Goal: Information Seeking & Learning: Check status

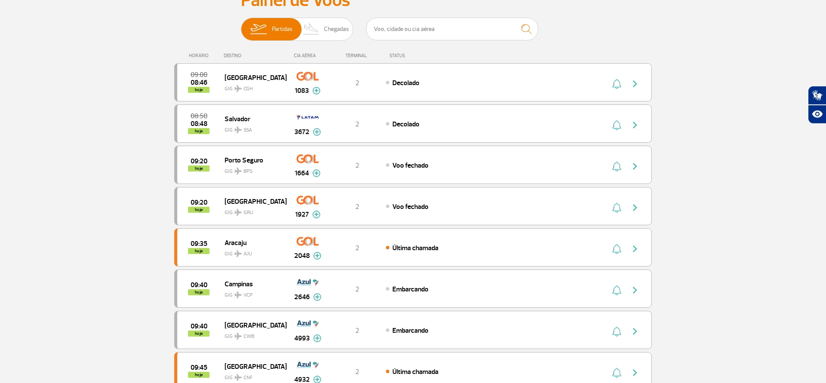
scroll to position [36, 0]
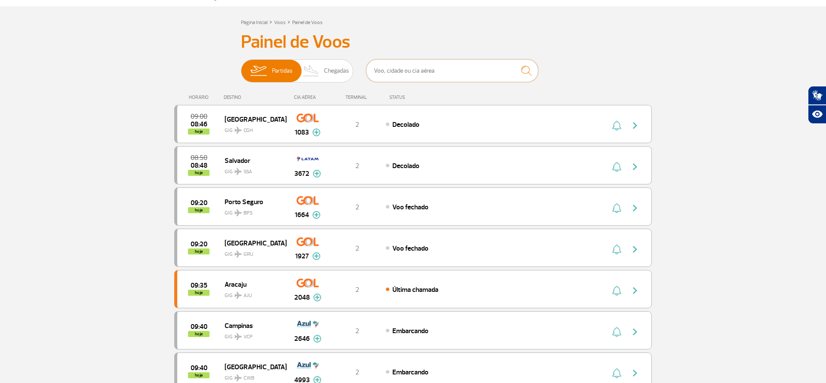
click at [429, 72] on input "text" at bounding box center [452, 70] width 172 height 23
click at [522, 69] on img "submit" at bounding box center [526, 71] width 18 height 18
click at [526, 69] on img "submit" at bounding box center [526, 71] width 18 height 18
click at [455, 71] on input "text" at bounding box center [452, 70] width 172 height 23
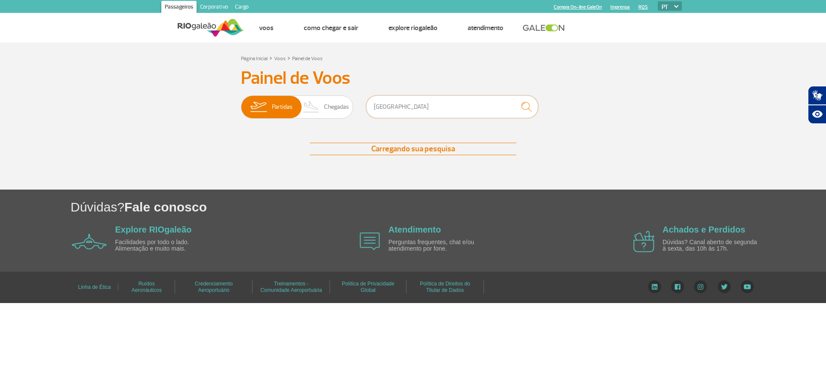
scroll to position [0, 0]
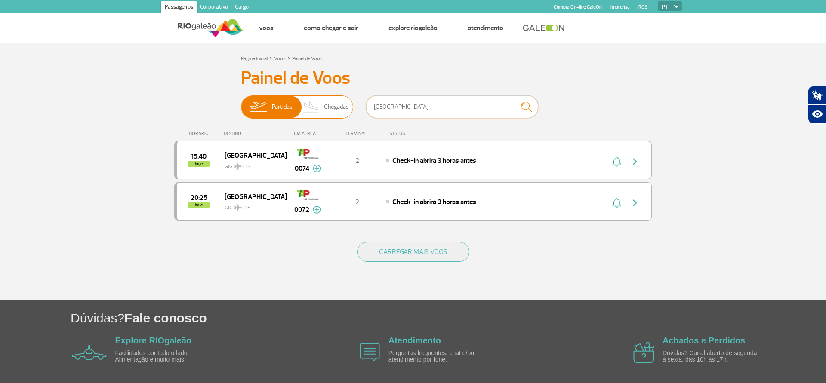
type input "[GEOGRAPHIC_DATA]"
click at [337, 104] on span "Chegadas" at bounding box center [336, 107] width 25 height 22
click at [241, 103] on input "Partidas Chegadas" at bounding box center [241, 103] width 0 height 0
checkbox input "true"
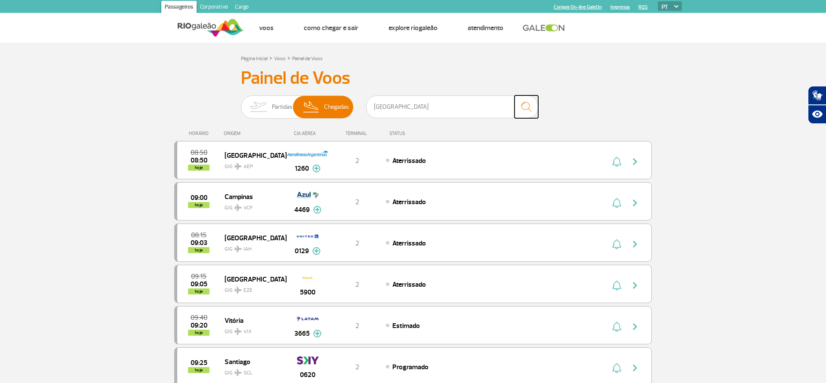
click at [525, 105] on img "submit" at bounding box center [526, 107] width 18 height 18
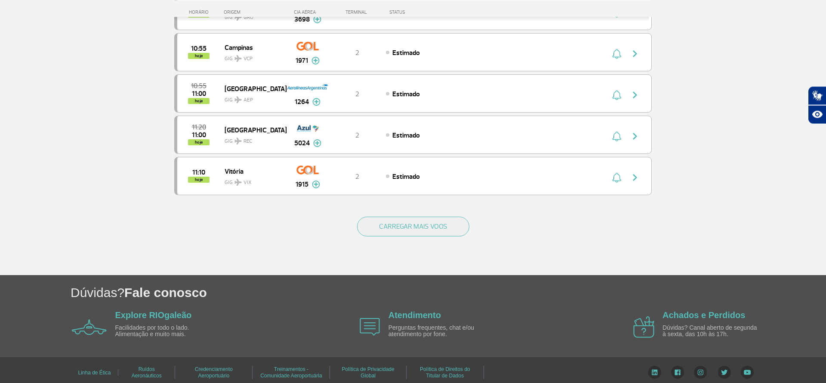
scroll to position [782, 0]
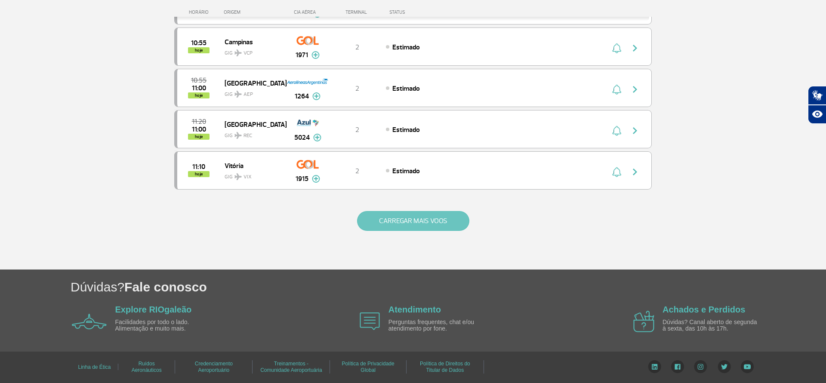
click at [448, 217] on button "CARREGAR MAIS VOOS" at bounding box center [413, 221] width 112 height 20
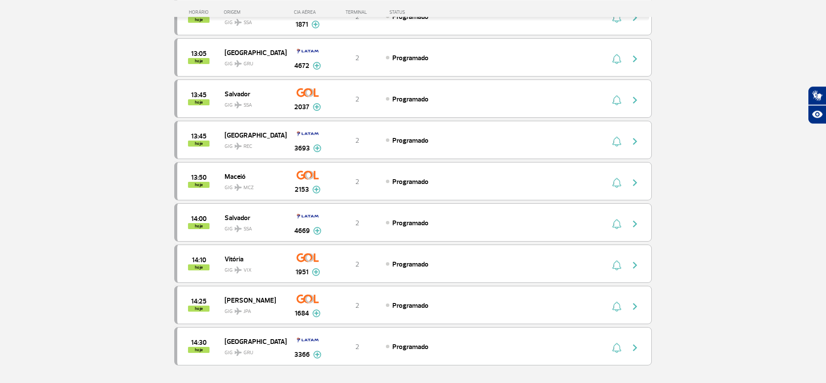
scroll to position [1571, 0]
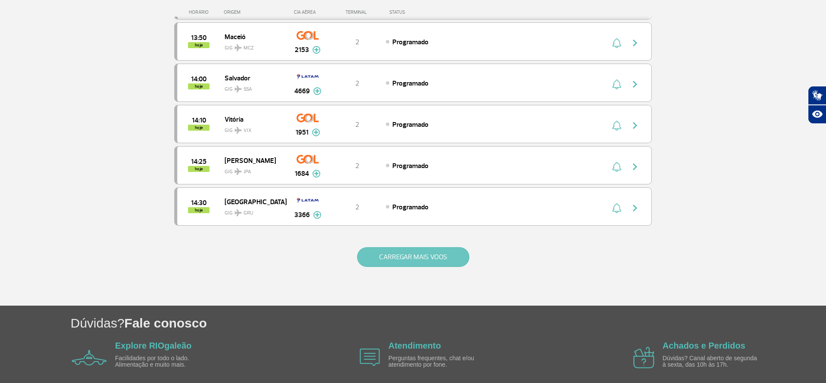
click at [427, 252] on button "CARREGAR MAIS VOOS" at bounding box center [413, 257] width 112 height 20
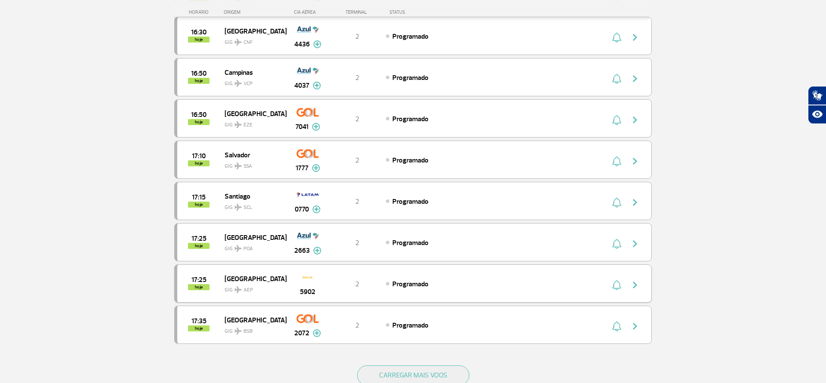
scroll to position [2317, 0]
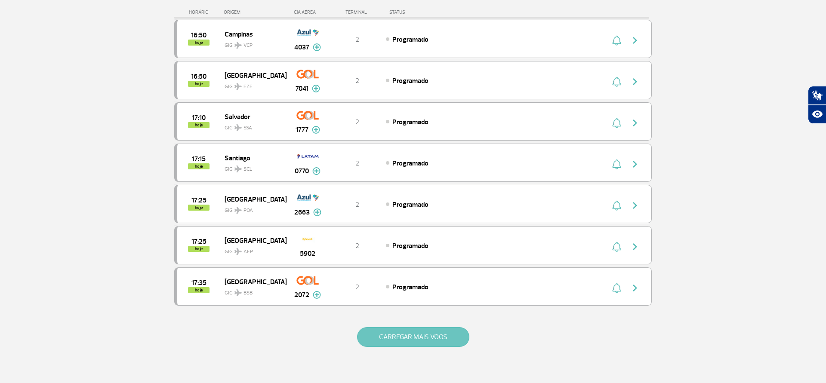
click at [400, 334] on button "CARREGAR MAIS VOOS" at bounding box center [413, 337] width 112 height 20
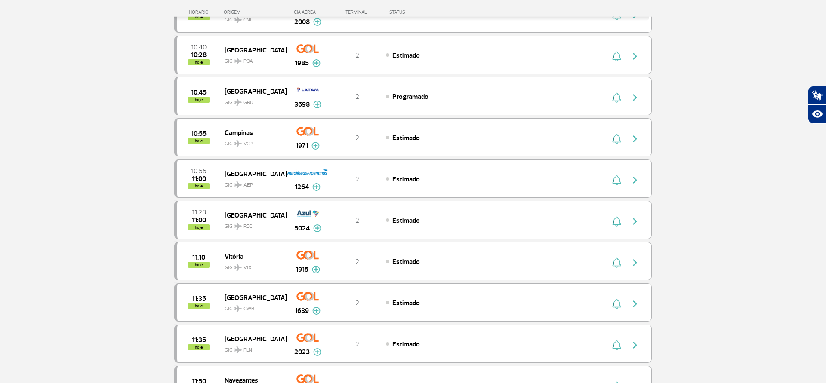
scroll to position [504, 0]
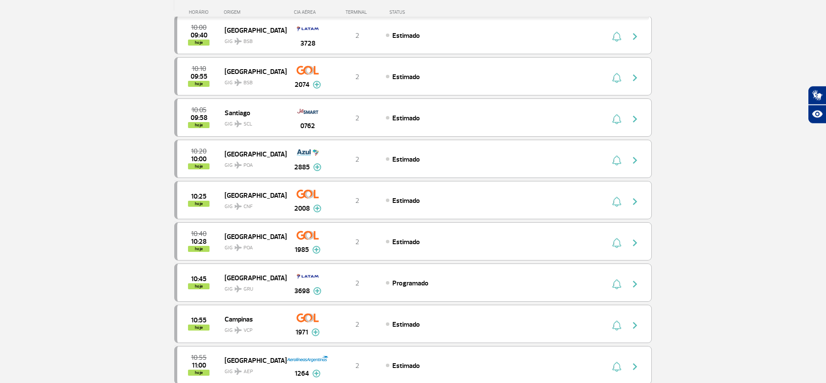
drag, startPoint x: 436, startPoint y: 285, endPoint x: 441, endPoint y: 271, distance: 14.7
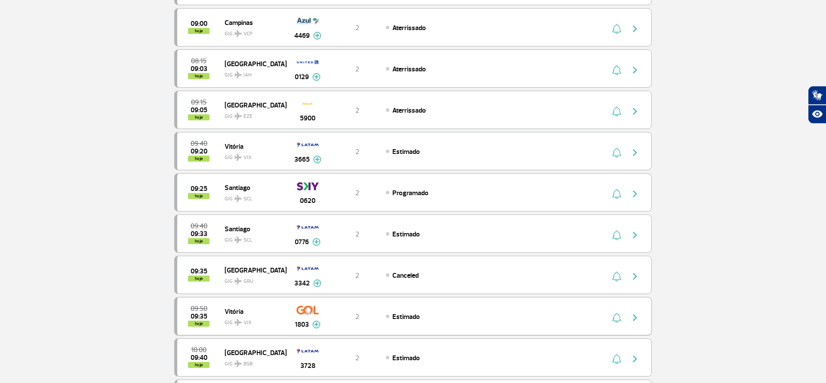
scroll to position [0, 0]
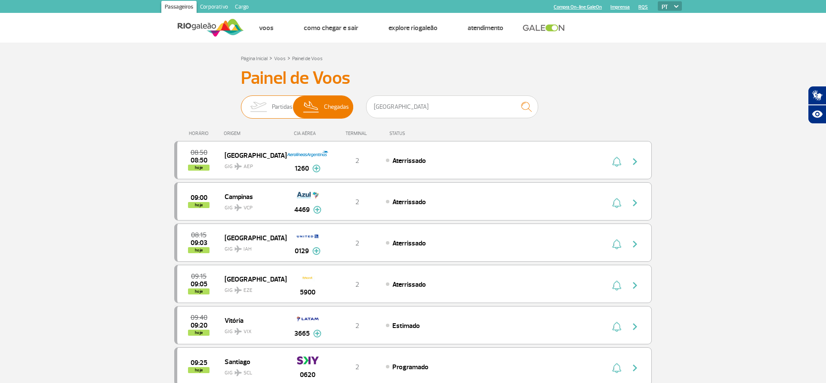
click at [334, 103] on span "Chegadas" at bounding box center [336, 107] width 25 height 22
click at [409, 106] on input "[GEOGRAPHIC_DATA]" at bounding box center [452, 106] width 172 height 23
drag, startPoint x: 392, startPoint y: 109, endPoint x: 322, endPoint y: 111, distance: 70.1
click at [366, 111] on input "[GEOGRAPHIC_DATA]" at bounding box center [452, 106] width 172 height 23
click at [412, 109] on input "text" at bounding box center [452, 106] width 172 height 23
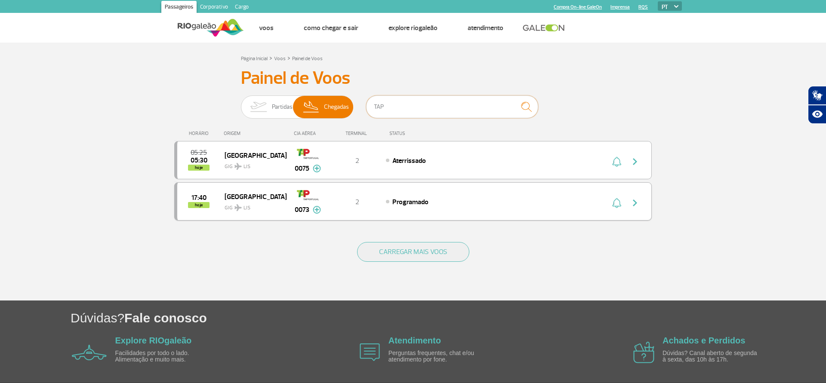
type input "TAP"
click at [633, 201] on img "button" at bounding box center [635, 203] width 10 height 10
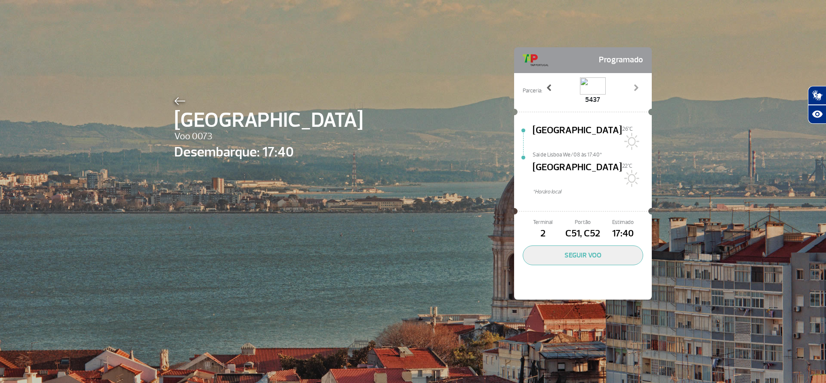
click at [543, 86] on link "Previous" at bounding box center [548, 93] width 15 height 21
click at [552, 86] on span at bounding box center [549, 87] width 9 height 9
click at [546, 86] on span at bounding box center [549, 87] width 9 height 9
click at [528, 90] on span "Parceria:" at bounding box center [531, 91] width 19 height 8
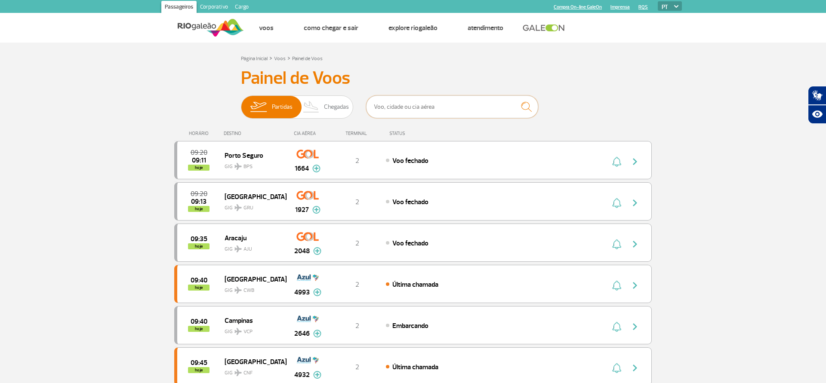
click at [404, 108] on input "text" at bounding box center [452, 106] width 172 height 23
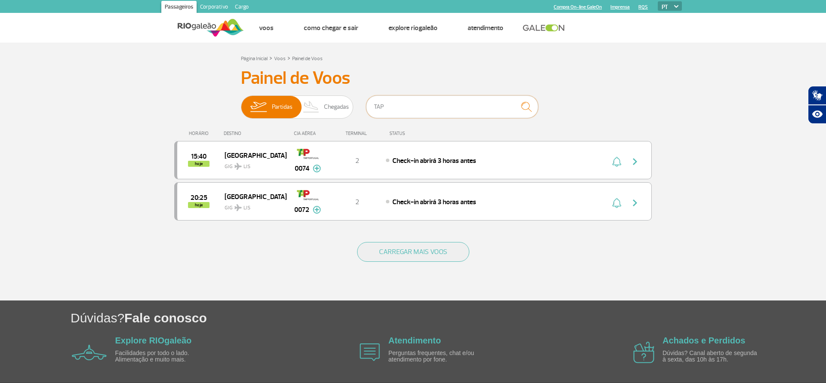
type input "TAP"
click at [396, 136] on div "STATUS" at bounding box center [420, 134] width 70 height 6
click at [230, 158] on span "[GEOGRAPHIC_DATA]" at bounding box center [251, 155] width 55 height 11
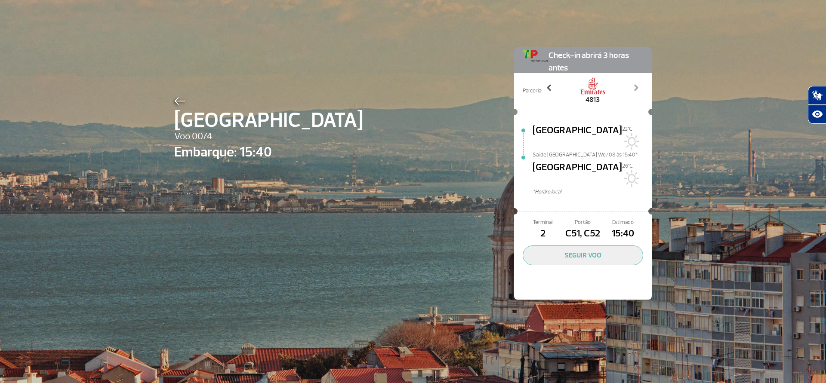
click at [549, 86] on span at bounding box center [549, 87] width 9 height 9
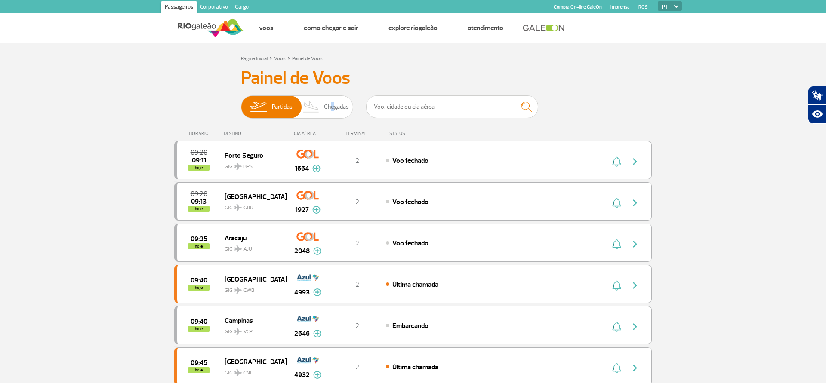
drag, startPoint x: 330, startPoint y: 105, endPoint x: 290, endPoint y: 84, distance: 44.8
click at [326, 96] on span "Chegadas" at bounding box center [336, 107] width 25 height 22
click at [334, 107] on span "Chegadas" at bounding box center [336, 107] width 25 height 22
click at [241, 103] on input "Partidas Chegadas" at bounding box center [241, 103] width 0 height 0
checkbox input "true"
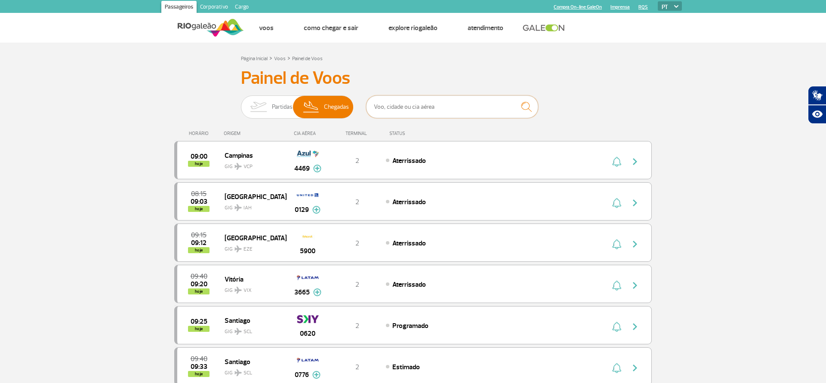
click at [423, 109] on input "text" at bounding box center [452, 106] width 172 height 23
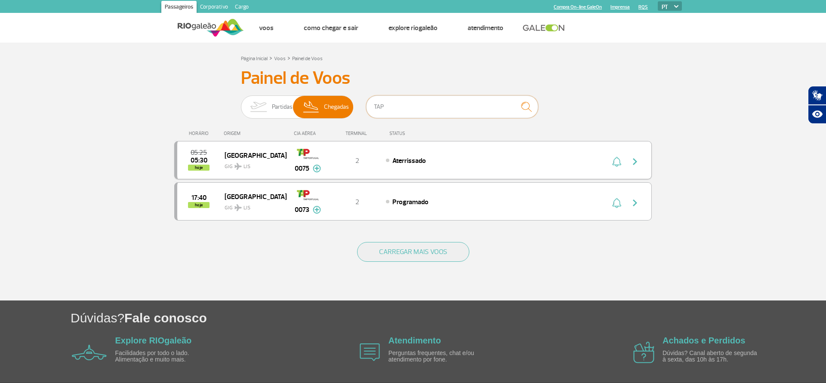
type input "TAP"
click at [198, 158] on span "05:30" at bounding box center [198, 160] width 17 height 6
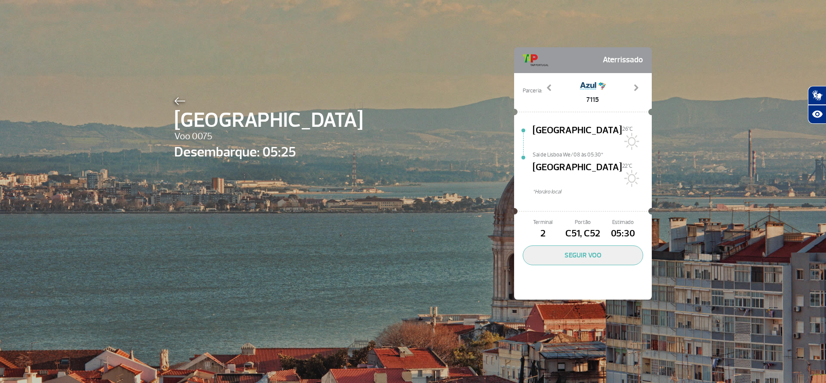
click at [556, 160] on span "[GEOGRAPHIC_DATA]" at bounding box center [576, 174] width 89 height 28
click at [544, 161] on span "[GEOGRAPHIC_DATA]" at bounding box center [576, 174] width 89 height 28
click at [552, 130] on span "[GEOGRAPHIC_DATA]" at bounding box center [576, 137] width 89 height 28
click at [550, 86] on span at bounding box center [549, 87] width 9 height 9
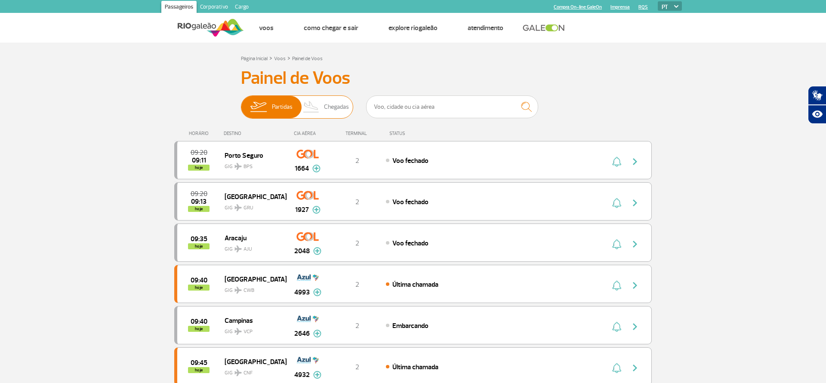
click at [334, 105] on span "Chegadas" at bounding box center [336, 107] width 25 height 22
click at [241, 103] on input "Partidas Chegadas" at bounding box center [241, 103] width 0 height 0
checkbox input "true"
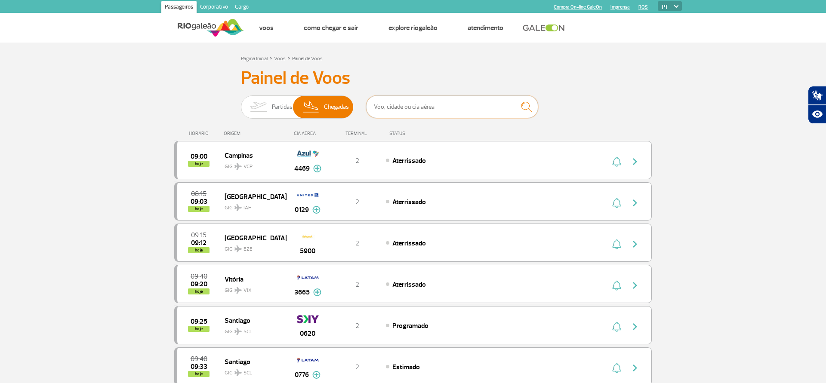
click at [431, 108] on input "text" at bounding box center [452, 106] width 172 height 23
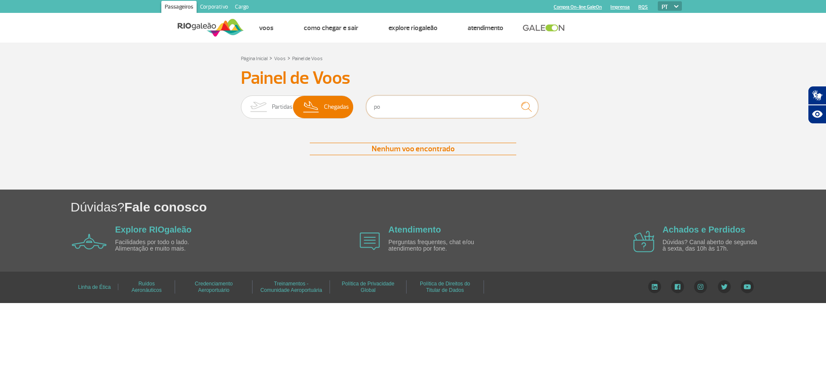
type input "p"
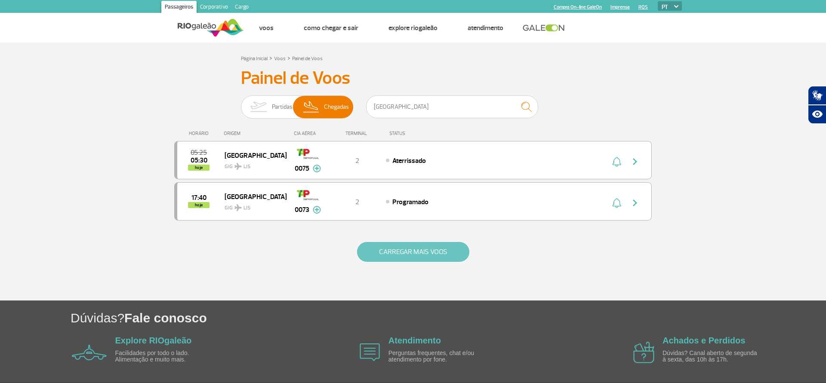
click at [439, 243] on button "CARREGAR MAIS VOOS" at bounding box center [413, 252] width 112 height 20
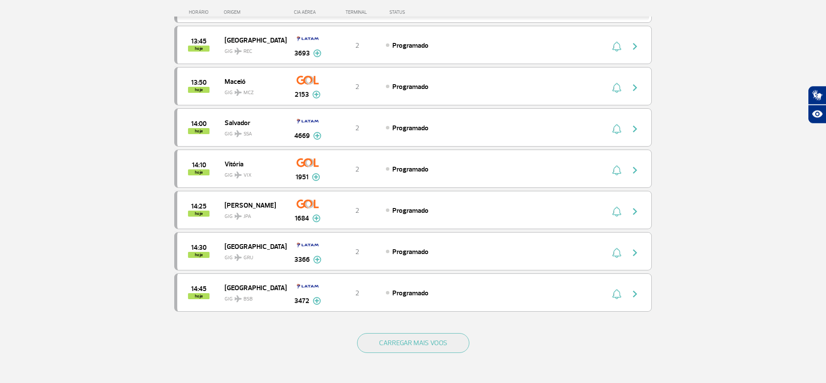
scroll to position [1535, 0]
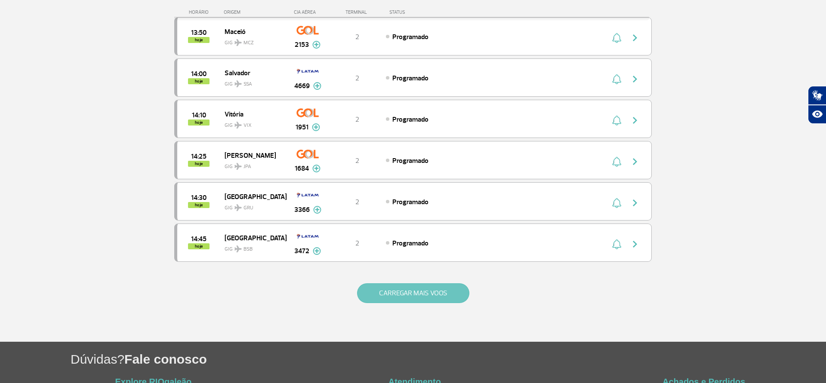
click at [431, 293] on button "CARREGAR MAIS VOOS" at bounding box center [413, 293] width 112 height 20
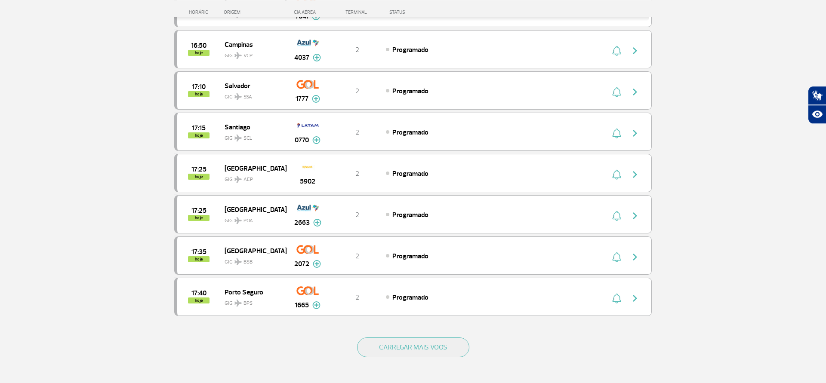
scroll to position [2368, 0]
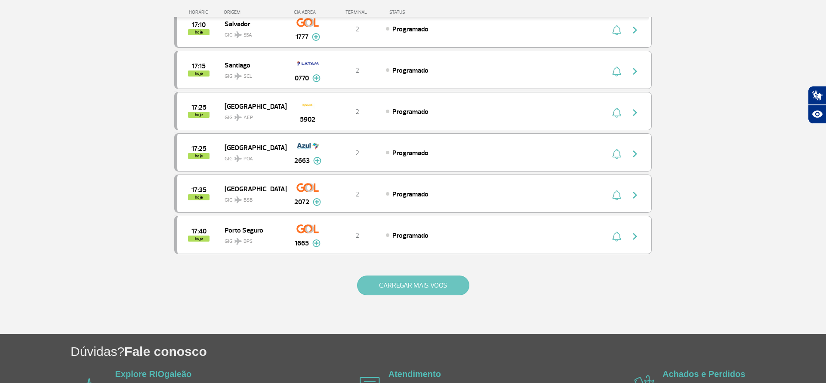
click at [446, 282] on button "CARREGAR MAIS VOOS" at bounding box center [413, 286] width 112 height 20
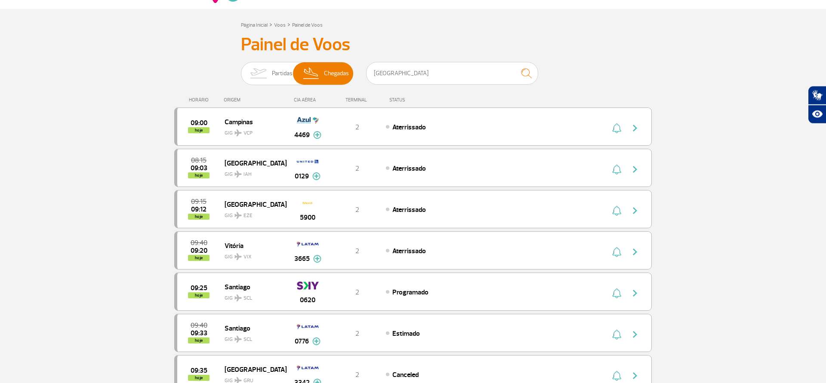
scroll to position [0, 0]
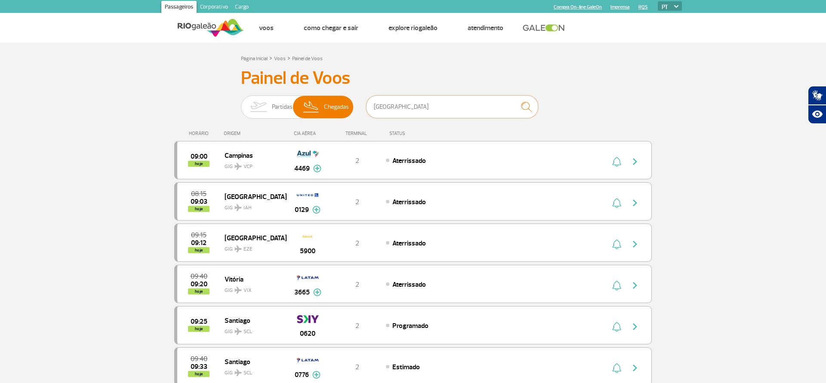
drag, startPoint x: 396, startPoint y: 107, endPoint x: 349, endPoint y: 104, distance: 47.0
click at [366, 104] on input "[GEOGRAPHIC_DATA]" at bounding box center [452, 106] width 172 height 23
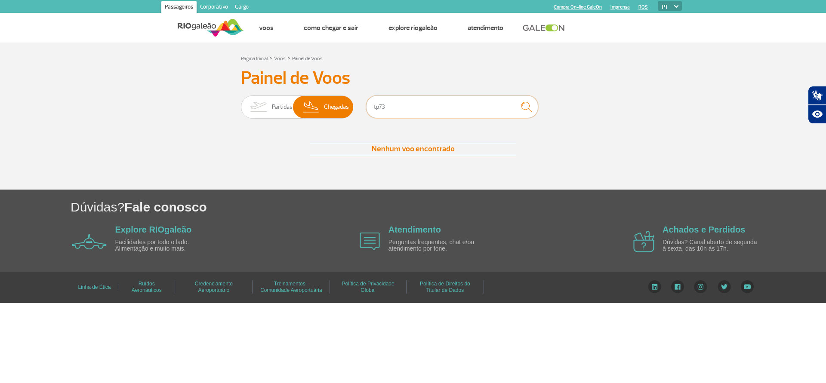
drag, startPoint x: 385, startPoint y: 106, endPoint x: 360, endPoint y: 101, distance: 25.5
click at [366, 101] on input "tp73" at bounding box center [452, 106] width 172 height 23
type input "TP73"
click at [525, 106] on img "submit" at bounding box center [526, 107] width 18 height 18
click at [424, 104] on input "TP73" at bounding box center [452, 106] width 172 height 23
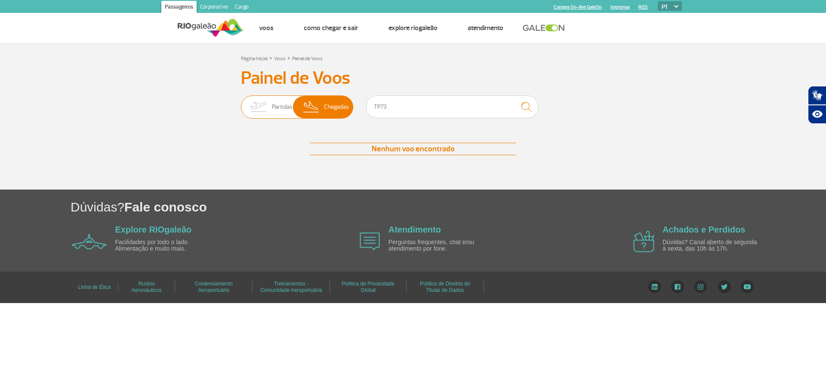
click at [288, 106] on span "Partidas" at bounding box center [282, 107] width 21 height 22
click at [241, 103] on input "Partidas Chegadas" at bounding box center [241, 103] width 0 height 0
checkbox input "false"
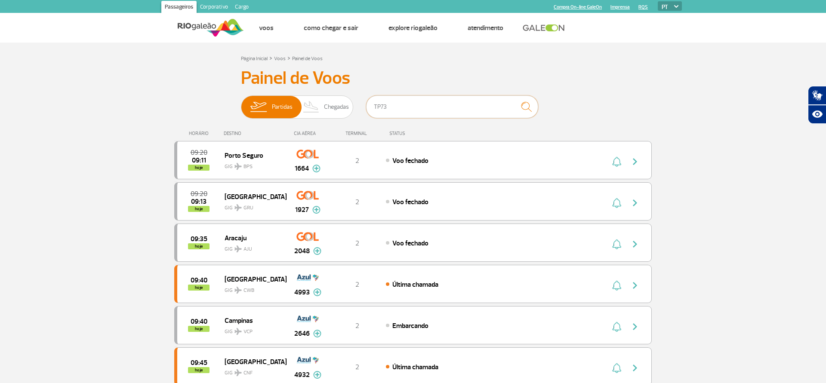
click at [384, 104] on input "TP73" at bounding box center [452, 106] width 172 height 23
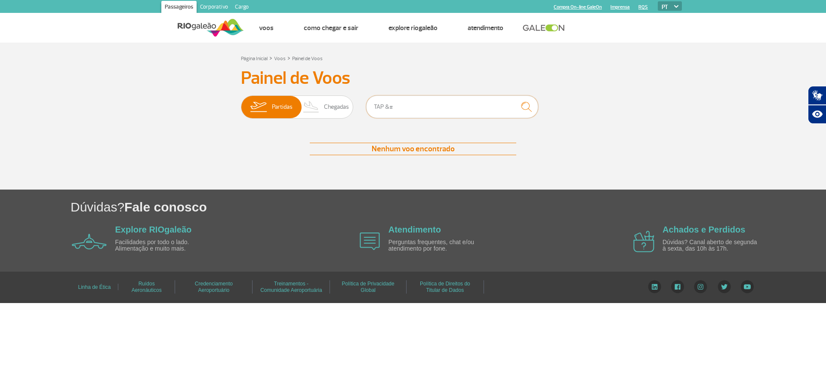
drag, startPoint x: 396, startPoint y: 106, endPoint x: 384, endPoint y: 105, distance: 11.7
click at [384, 105] on input "TAP &#" at bounding box center [452, 106] width 172 height 23
drag, startPoint x: 382, startPoint y: 106, endPoint x: 353, endPoint y: 101, distance: 30.0
click at [366, 101] on input "TAP0073" at bounding box center [452, 106] width 172 height 23
click at [525, 106] on img "submit" at bounding box center [526, 107] width 18 height 18
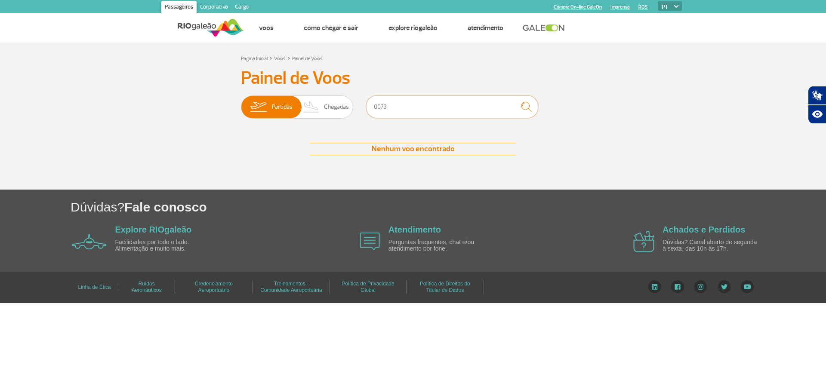
drag, startPoint x: 394, startPoint y: 105, endPoint x: 386, endPoint y: 105, distance: 7.8
click at [383, 103] on input "0073" at bounding box center [452, 106] width 172 height 23
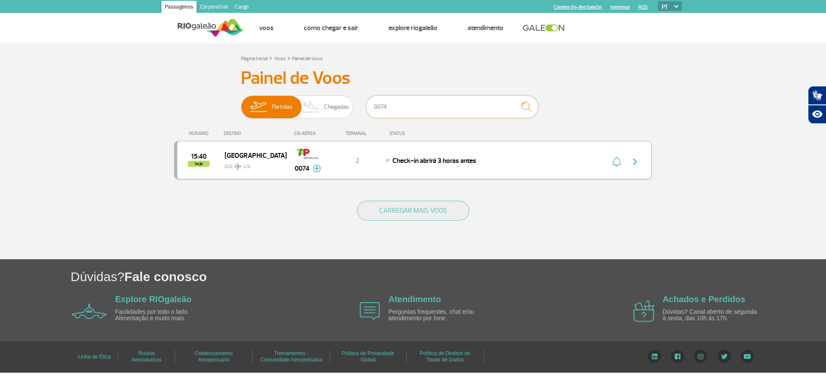
type input "0074"
click at [436, 160] on span "Check-in abrirá 3 horas antes" at bounding box center [434, 161] width 84 height 9
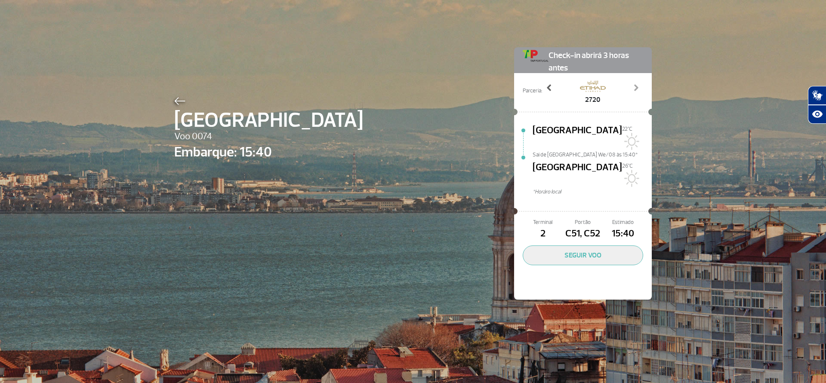
click at [549, 88] on span at bounding box center [549, 87] width 9 height 9
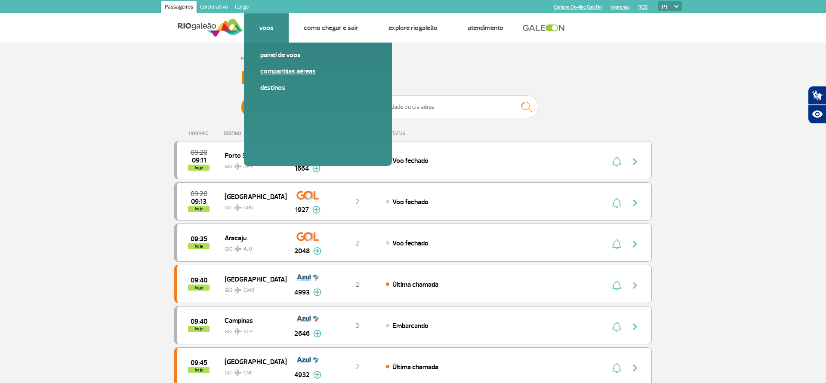
click at [275, 71] on link "Companhias Aéreas" at bounding box center [317, 71] width 115 height 9
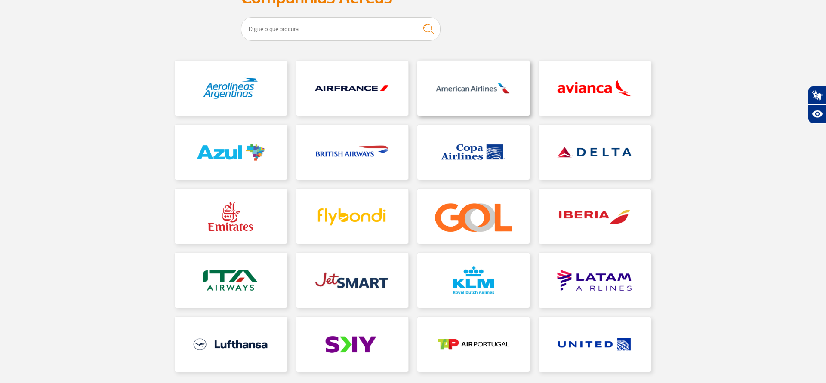
scroll to position [175, 0]
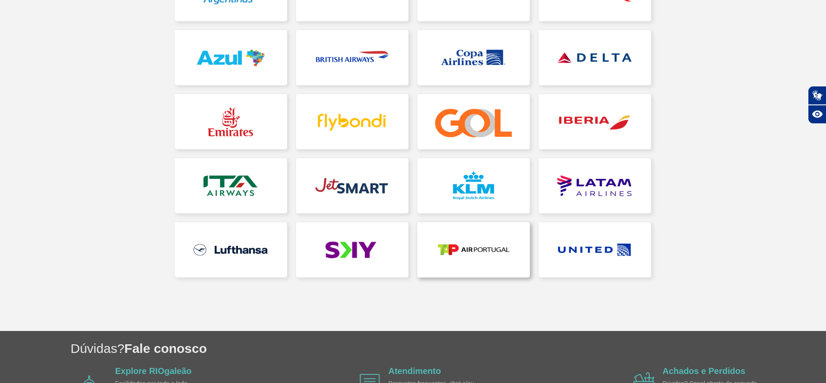
click at [472, 246] on link at bounding box center [473, 249] width 112 height 55
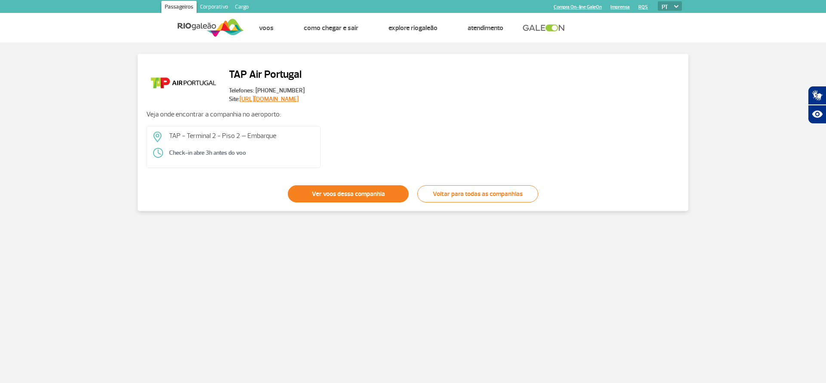
click at [351, 194] on link "Ver voos dessa companhia" at bounding box center [348, 193] width 121 height 17
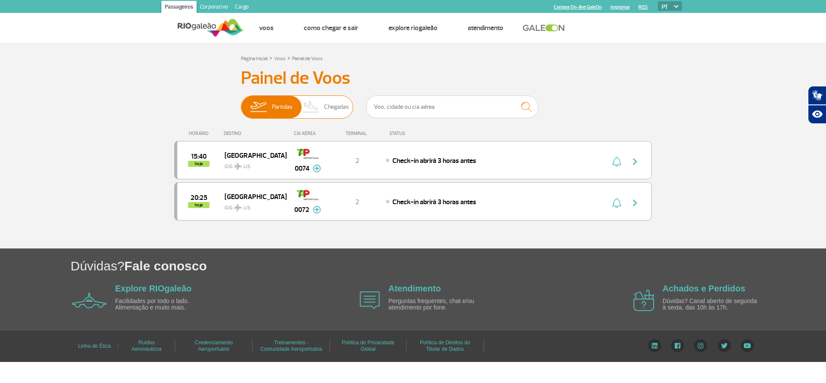
click at [339, 108] on span "Chegadas" at bounding box center [336, 107] width 25 height 22
click at [241, 103] on input "Partidas Chegadas" at bounding box center [241, 103] width 0 height 0
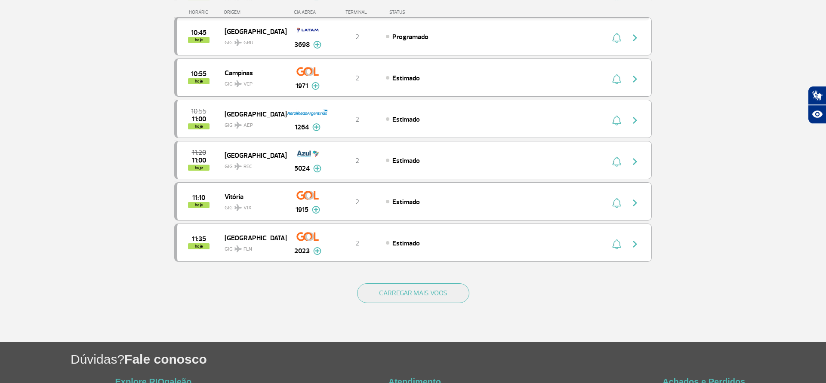
scroll to position [782, 0]
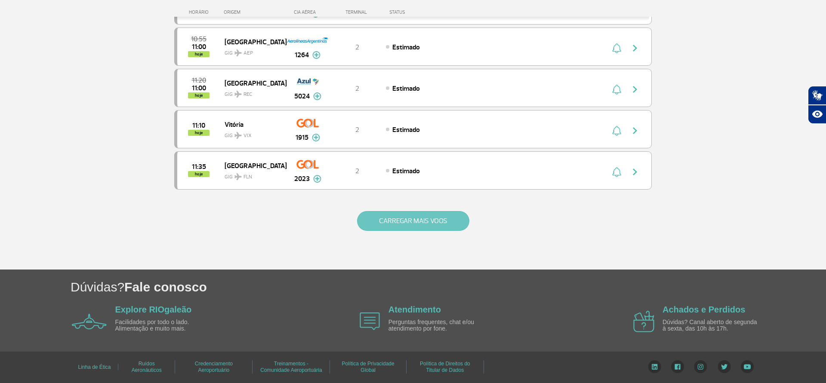
click at [411, 220] on button "CARREGAR MAIS VOOS" at bounding box center [413, 221] width 112 height 20
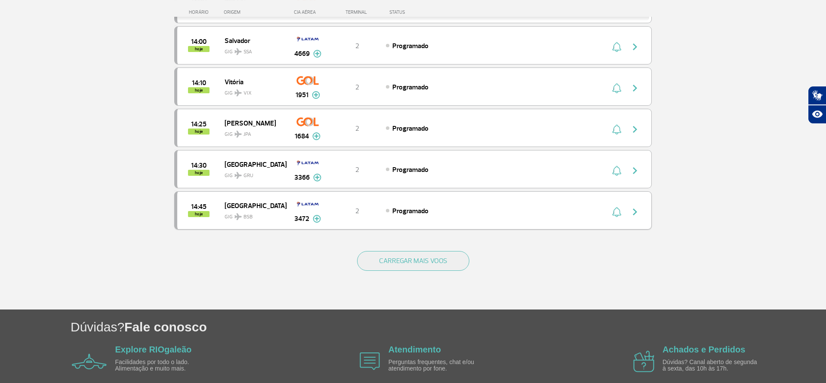
scroll to position [1571, 0]
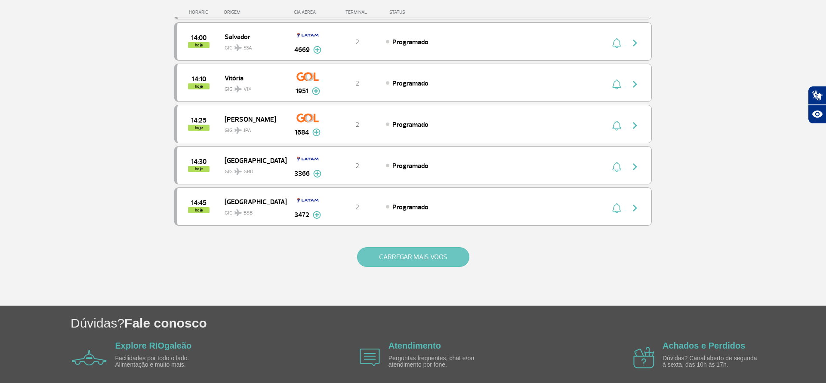
click at [424, 254] on button "CARREGAR MAIS VOOS" at bounding box center [413, 257] width 112 height 20
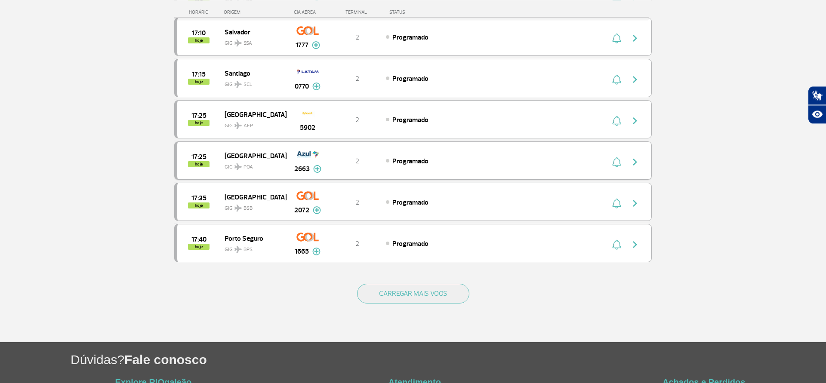
scroll to position [2361, 0]
click at [435, 290] on button "CARREGAR MAIS VOOS" at bounding box center [413, 293] width 112 height 20
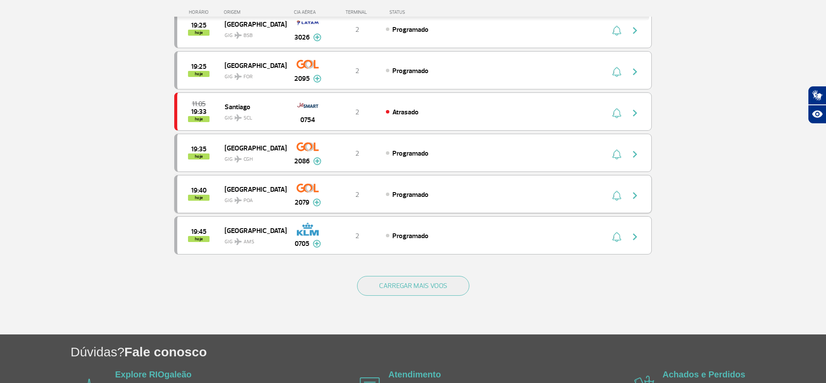
scroll to position [3194, 0]
click at [428, 285] on button "CARREGAR MAIS VOOS" at bounding box center [413, 286] width 112 height 20
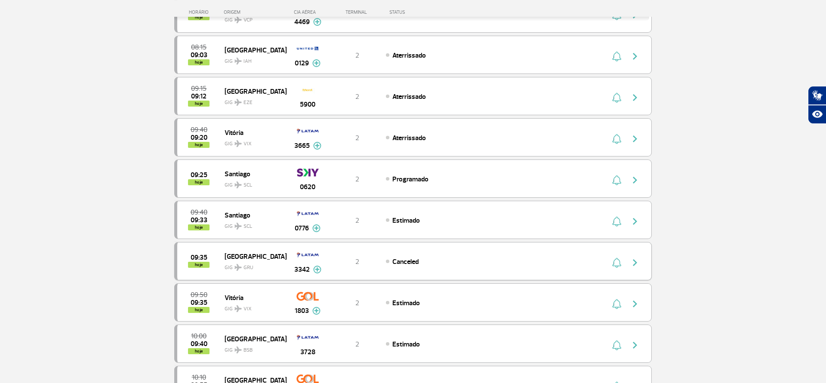
scroll to position [0, 0]
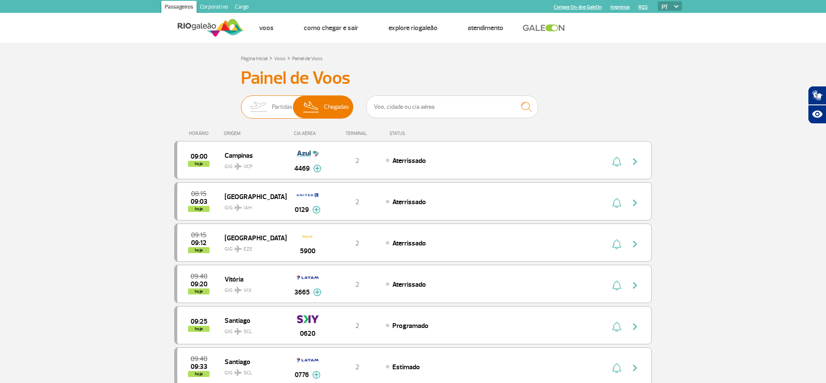
click at [276, 106] on span "Partidas" at bounding box center [282, 107] width 21 height 22
click at [241, 103] on input "Partidas Chegadas" at bounding box center [241, 103] width 0 height 0
checkbox input "false"
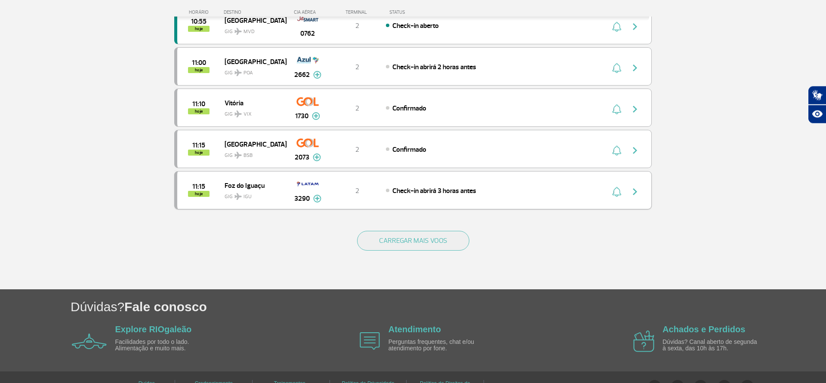
scroll to position [782, 0]
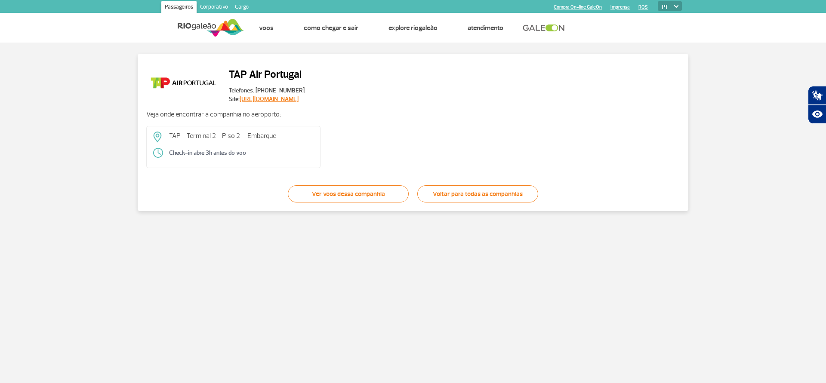
click at [295, 99] on link "[URL][DOMAIN_NAME]" at bounding box center [269, 98] width 59 height 7
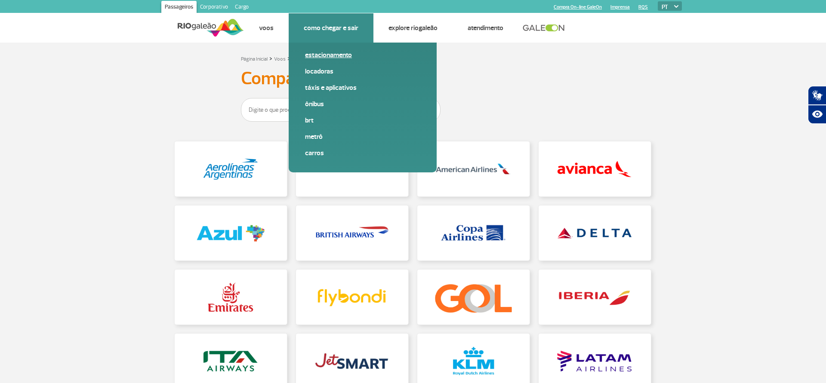
click at [329, 55] on link "Estacionamento" at bounding box center [362, 54] width 115 height 9
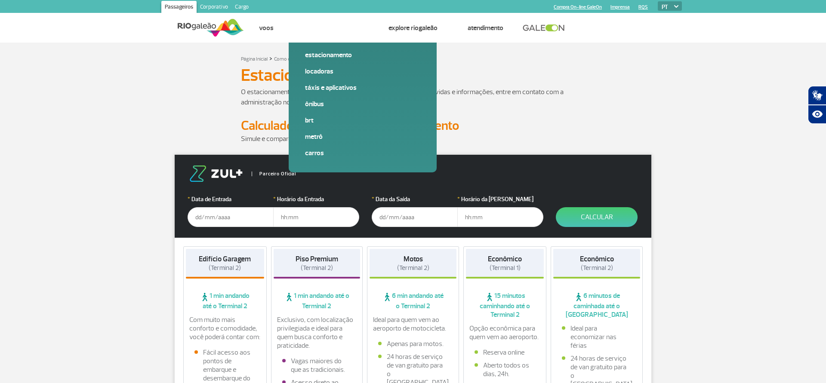
click at [236, 222] on input "text" at bounding box center [230, 217] width 86 height 20
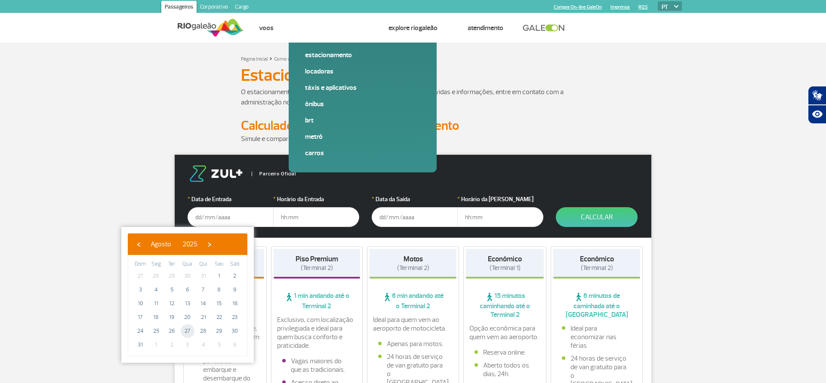
click at [188, 332] on span "27" at bounding box center [188, 331] width 14 height 14
type input "[DATE]"
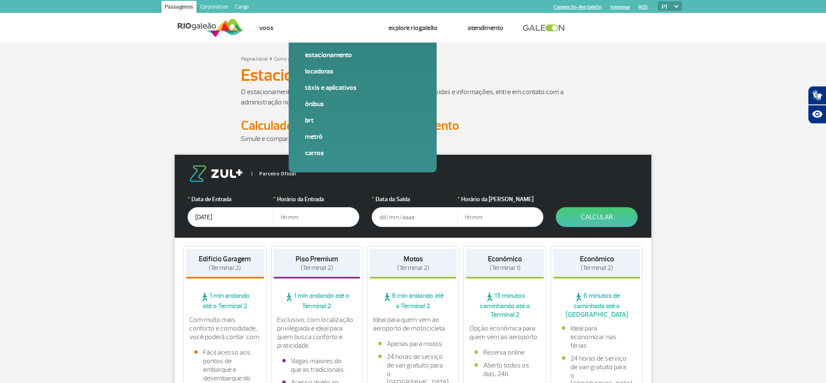
click at [285, 219] on input "text" at bounding box center [316, 217] width 86 height 20
click at [302, 218] on input "text" at bounding box center [316, 217] width 86 height 20
type input "18:00"
click at [391, 216] on input "text" at bounding box center [415, 217] width 86 height 20
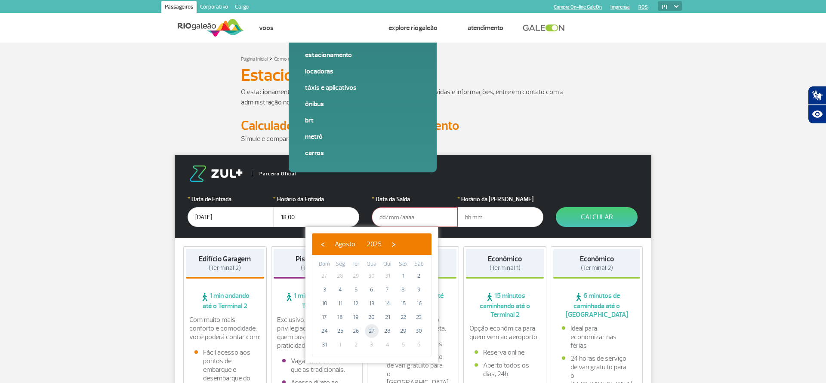
click at [371, 332] on span "27" at bounding box center [372, 331] width 14 height 14
type input "[DATE]"
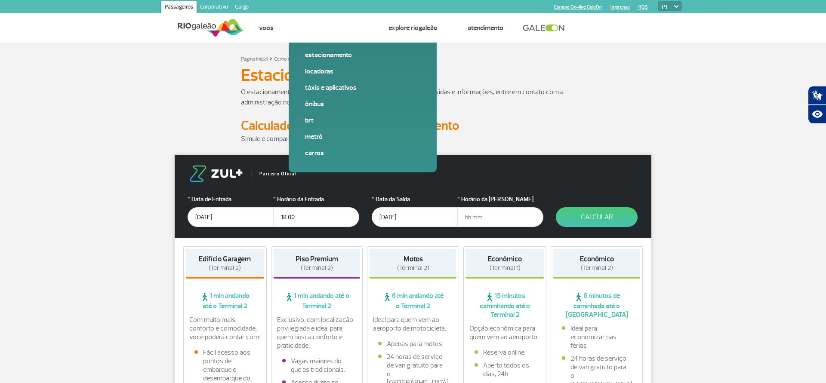
click at [474, 218] on input "text" at bounding box center [500, 217] width 86 height 20
type input "19:00"
click at [577, 220] on button "Calcular" at bounding box center [597, 217] width 82 height 20
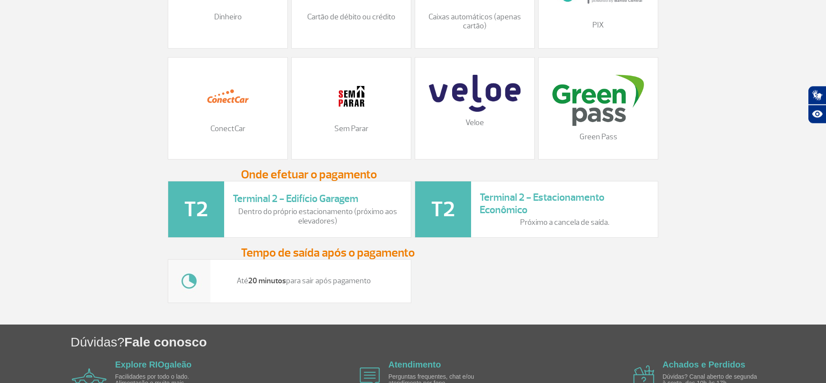
scroll to position [1022, 0]
